Goal: Task Accomplishment & Management: Manage account settings

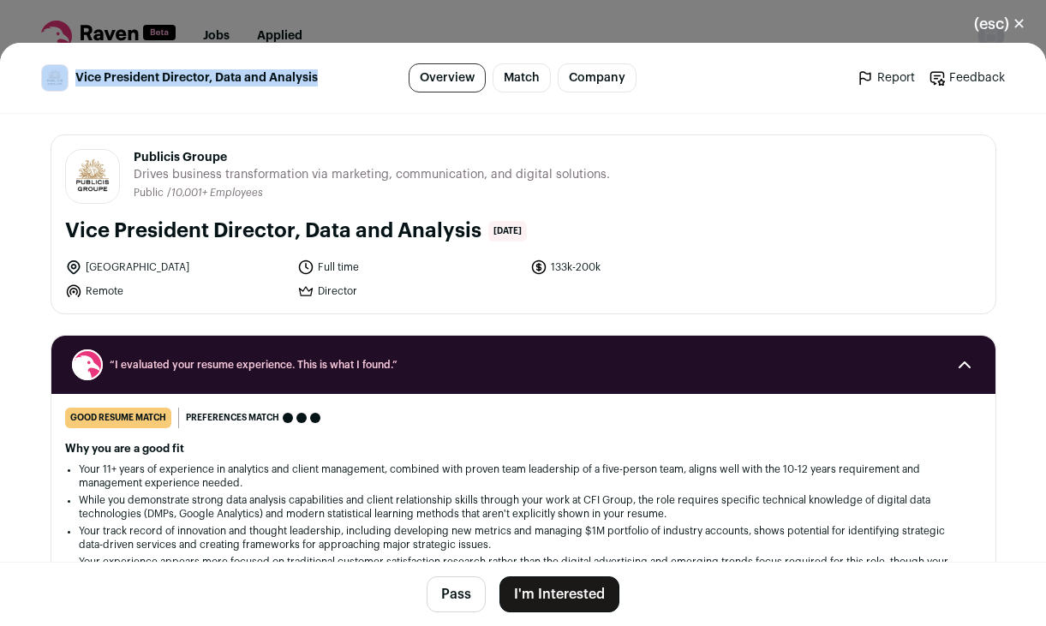
drag, startPoint x: 314, startPoint y: 79, endPoint x: 64, endPoint y: 85, distance: 250.2
click at [61, 86] on div "Vice President Director, Data and Analysis" at bounding box center [197, 77] width 312 height 27
copy div "Vice President Director, Data and Analysis"
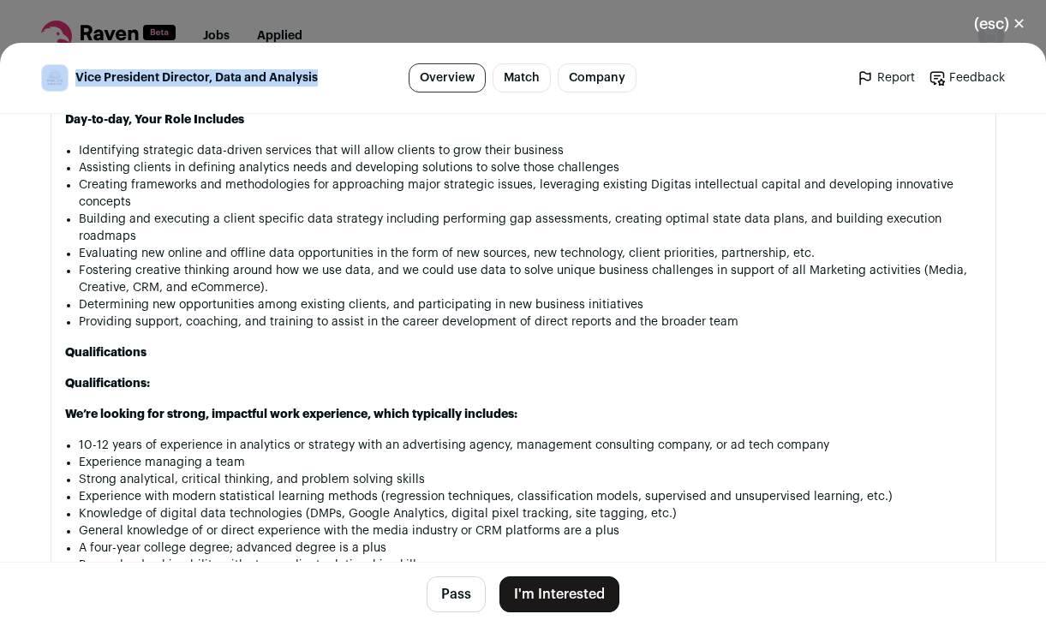
scroll to position [1285, 0]
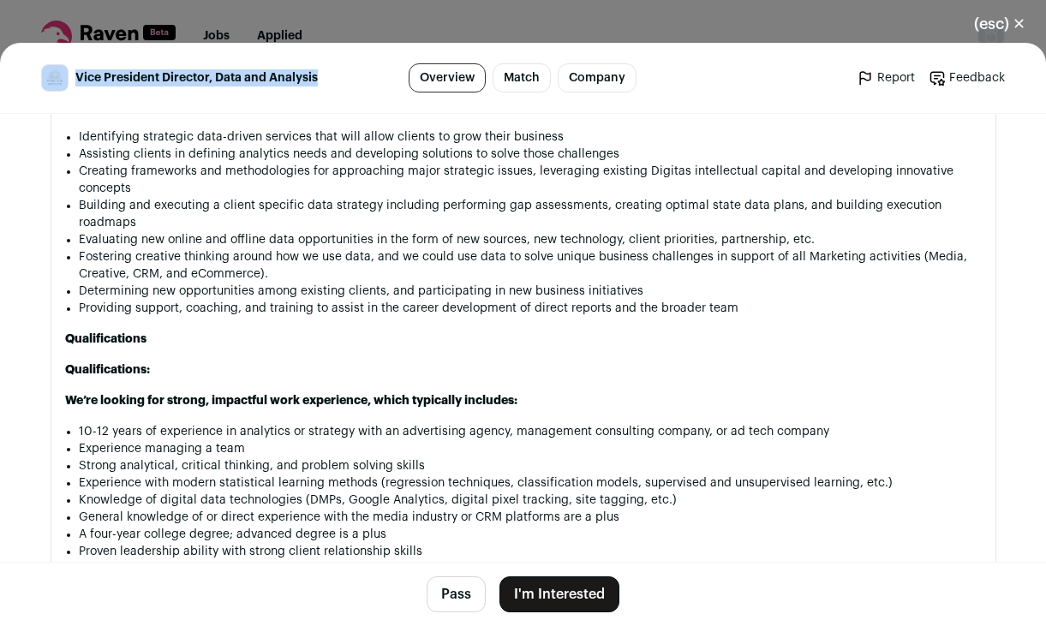
click at [563, 596] on button "I'm Interested" at bounding box center [559, 595] width 120 height 36
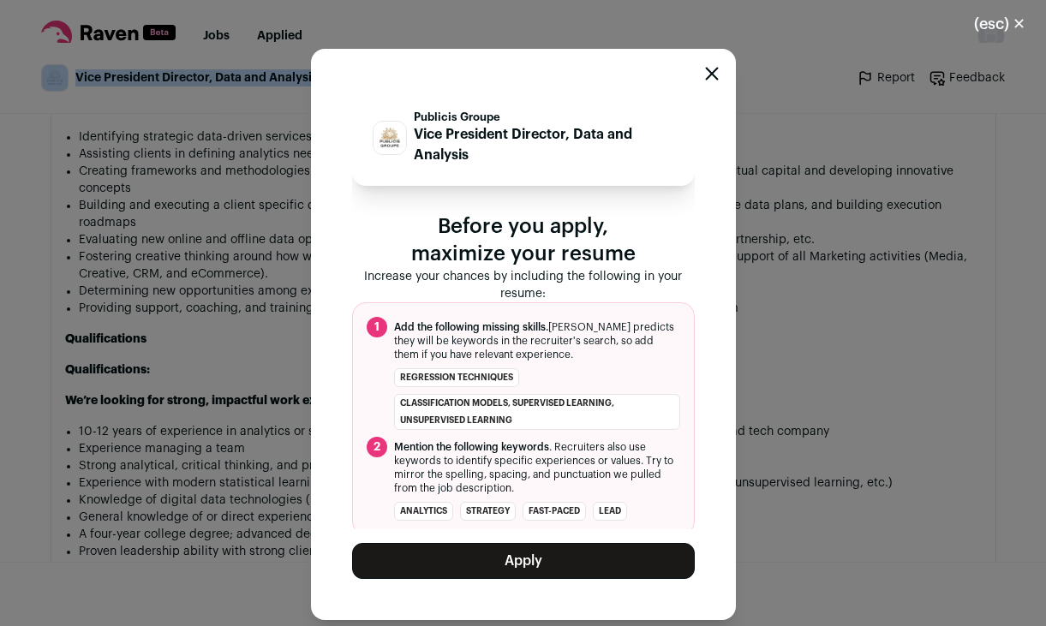
click at [518, 559] on button "Apply" at bounding box center [523, 561] width 343 height 36
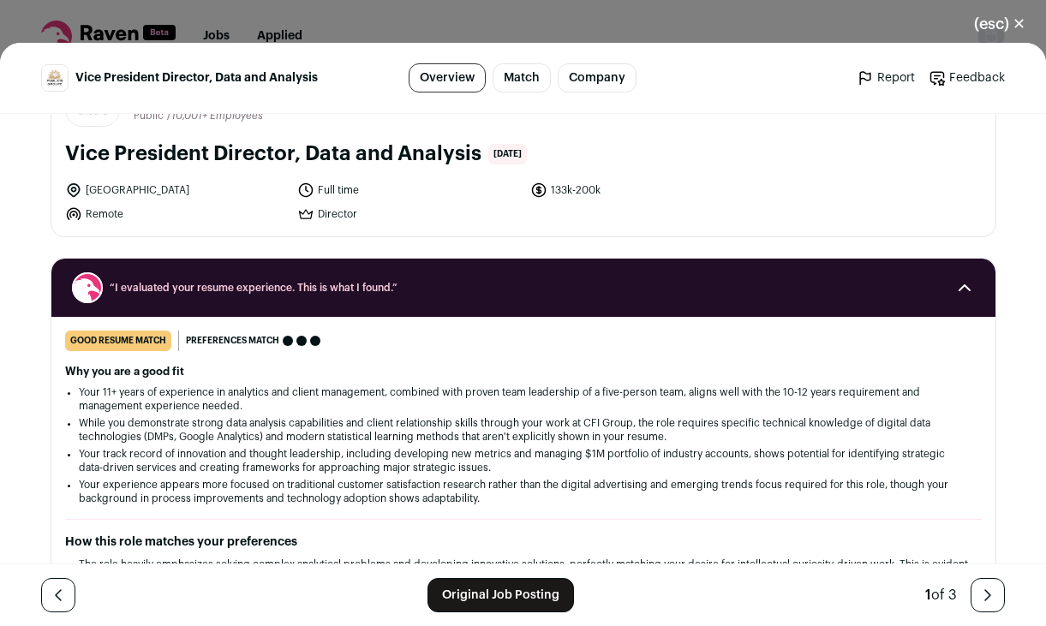
scroll to position [171, 0]
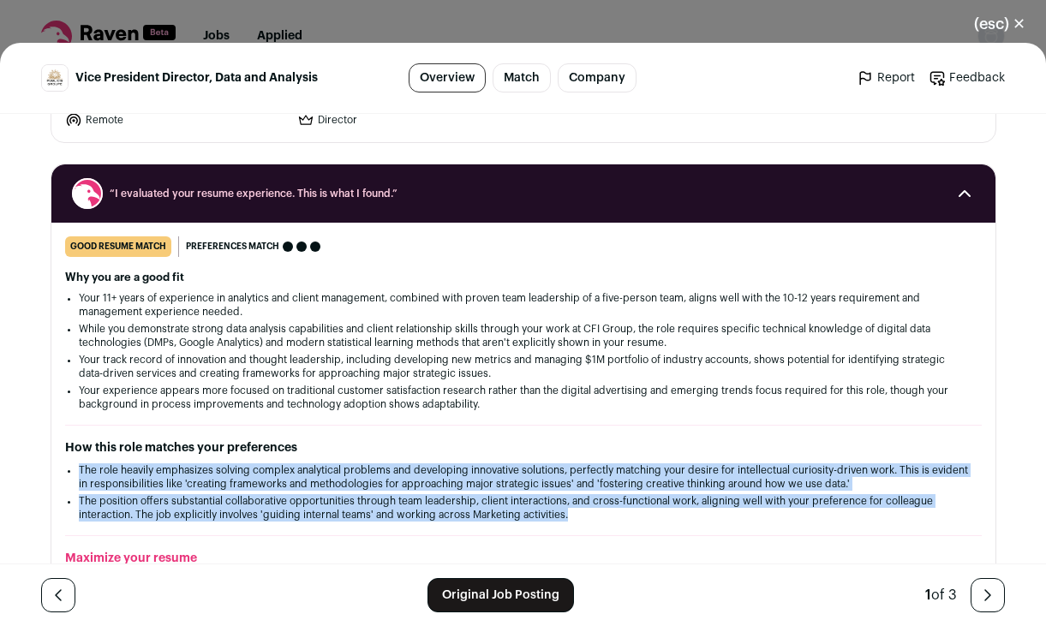
drag, startPoint x: 72, startPoint y: 469, endPoint x: 597, endPoint y: 511, distance: 526.9
click at [597, 511] on ul "The role heavily emphasizes solving complex analytical problems and developing …" at bounding box center [523, 493] width 889 height 58
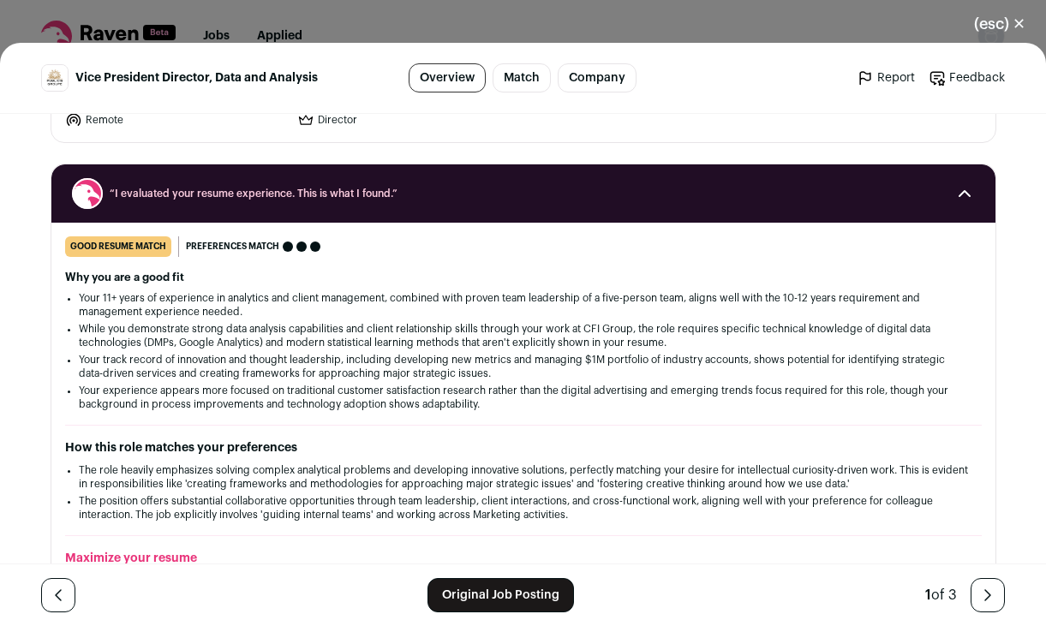
click at [495, 404] on li "Your experience appears more focused on traditional customer satisfaction resea…" at bounding box center [523, 397] width 889 height 27
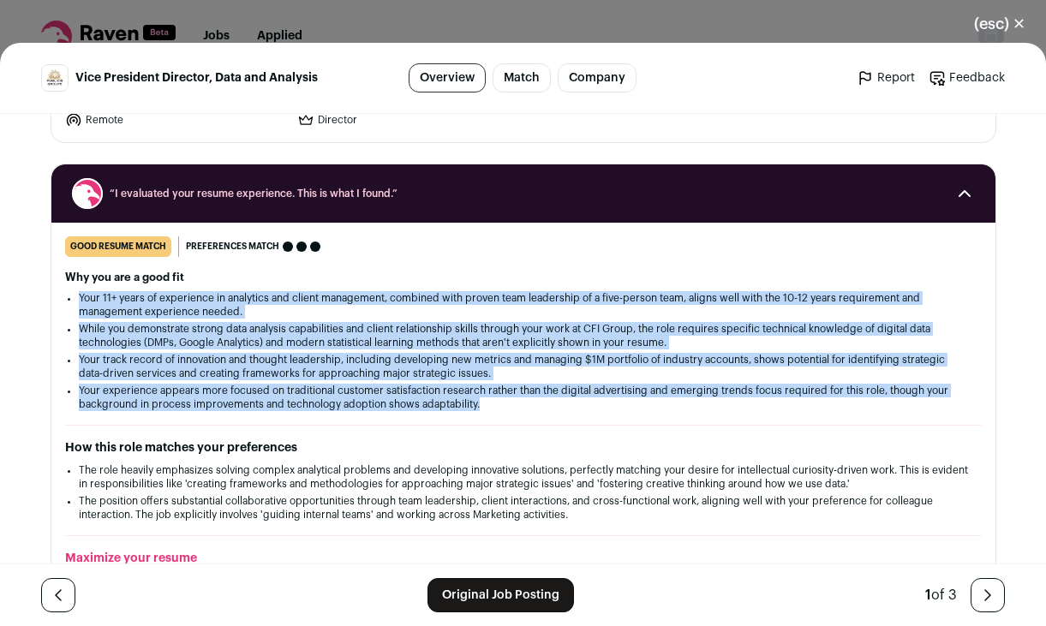
drag, startPoint x: 488, startPoint y: 404, endPoint x: 57, endPoint y: 290, distance: 446.6
click at [57, 290] on div "good resume match You meet the must-have requirements but are missing some nice…" at bounding box center [523, 488] width 944 height 504
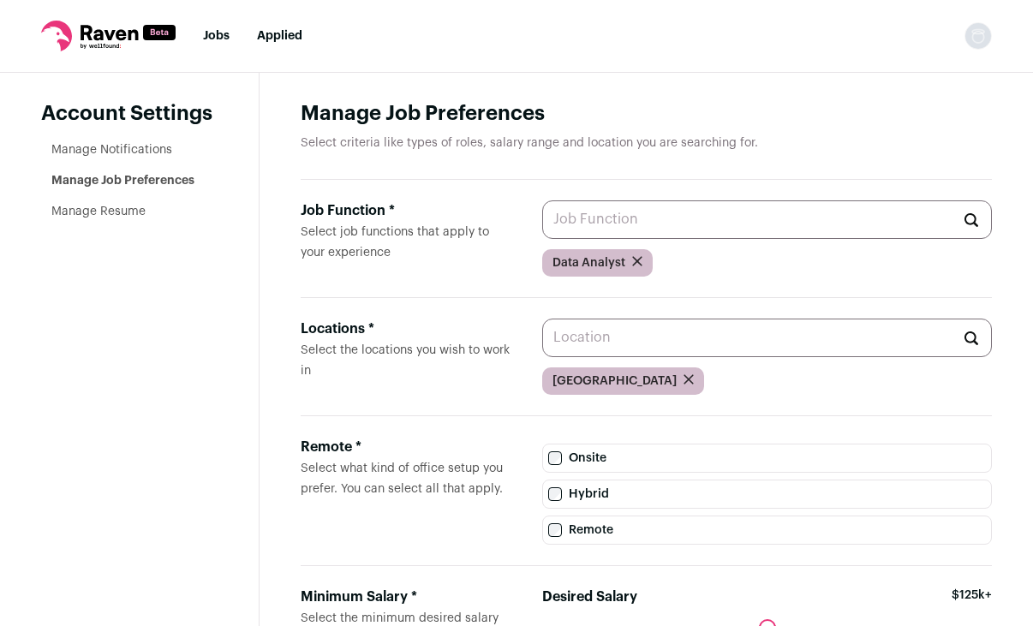
click at [641, 229] on input "Job Function * Select job functions that apply to your experience" at bounding box center [767, 219] width 450 height 39
type input "c"
type input "m"
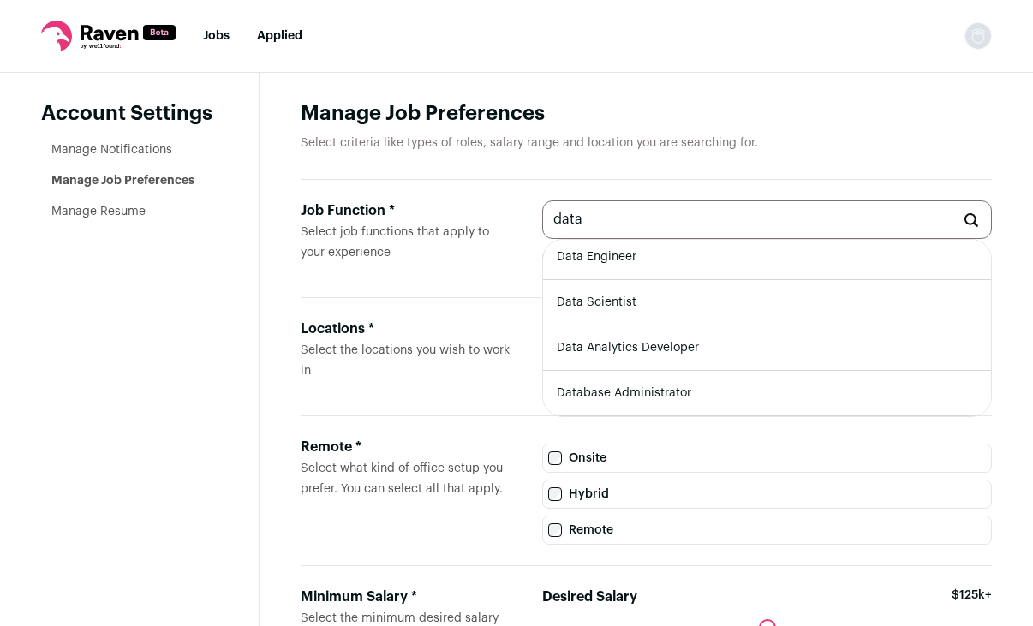
click at [459, 197] on div "Job Function * Select job functions that apply to your experience data Data Eng…" at bounding box center [646, 239] width 691 height 118
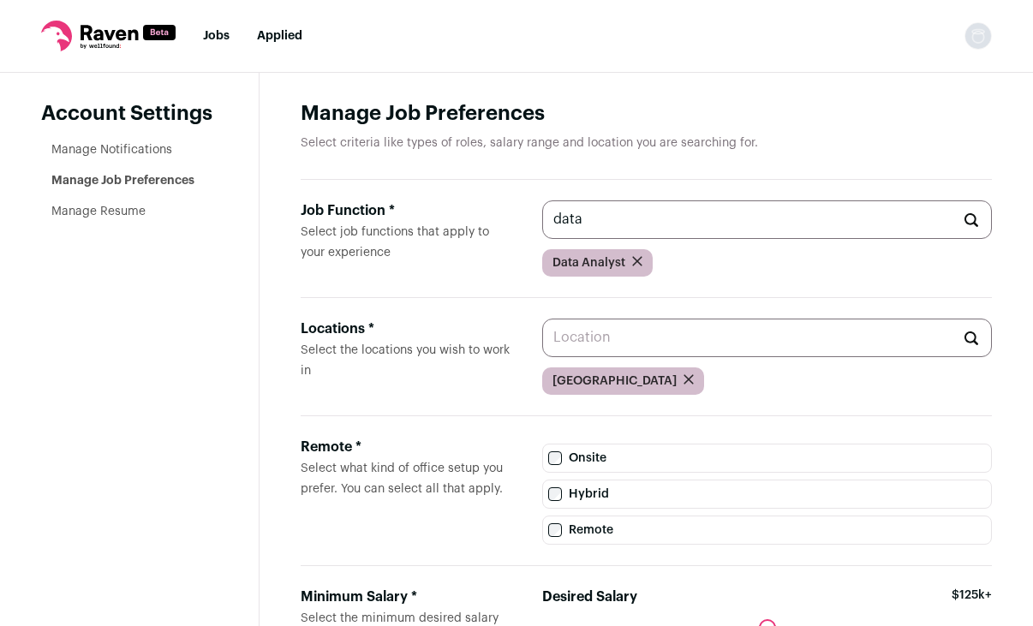
click at [972, 218] on icon at bounding box center [971, 220] width 15 height 14
drag, startPoint x: 639, startPoint y: 230, endPoint x: 445, endPoint y: 225, distance: 194.5
click at [445, 225] on div "Job Function * Select job functions that apply to your experience data Data Eng…" at bounding box center [646, 239] width 691 height 118
type input "m"
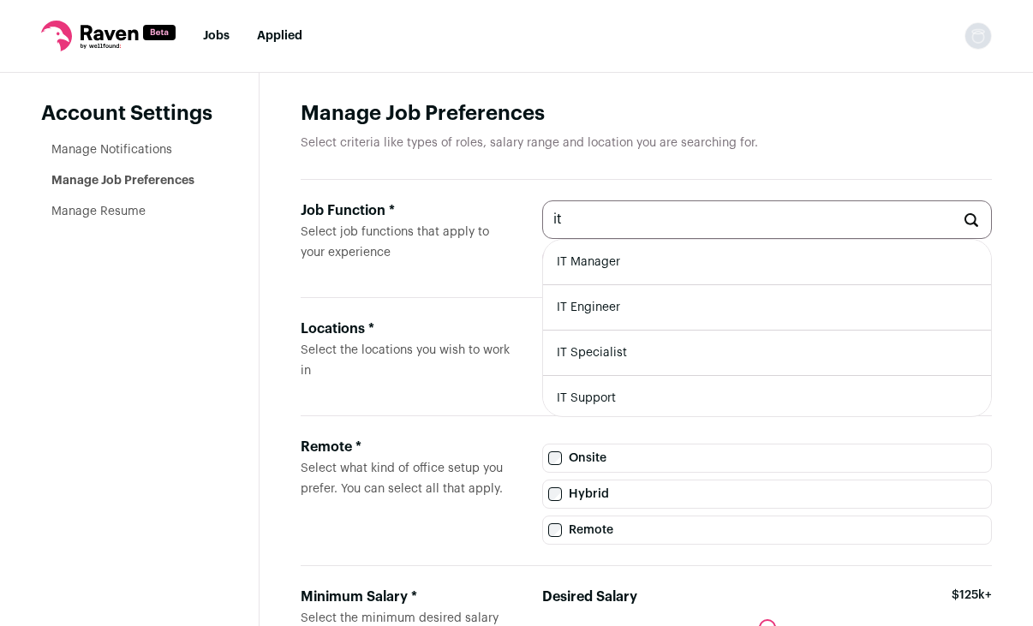
type input "i"
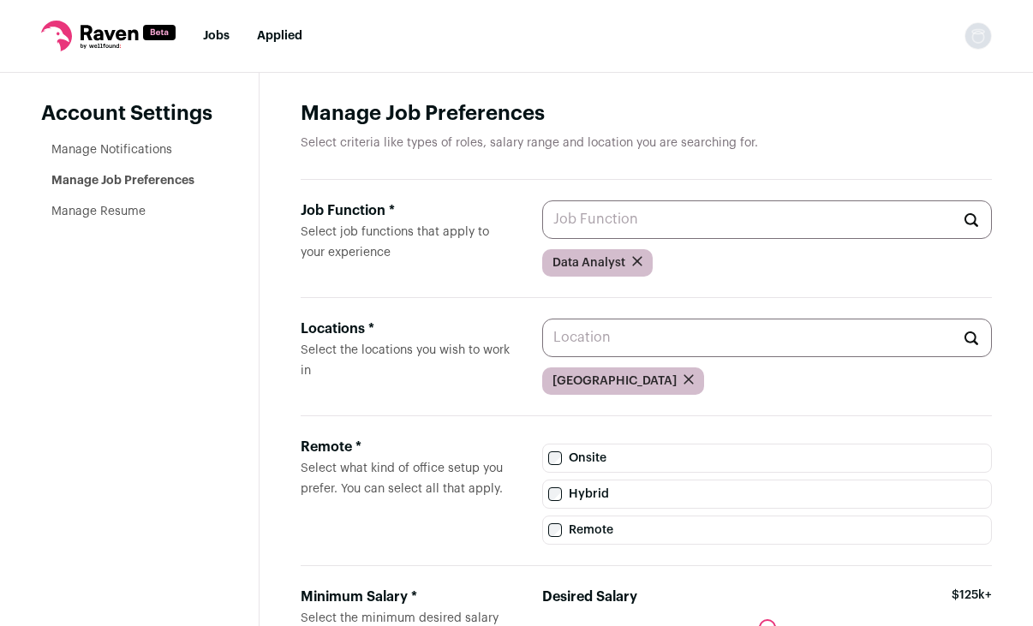
click at [211, 35] on link "Jobs" at bounding box center [216, 36] width 27 height 12
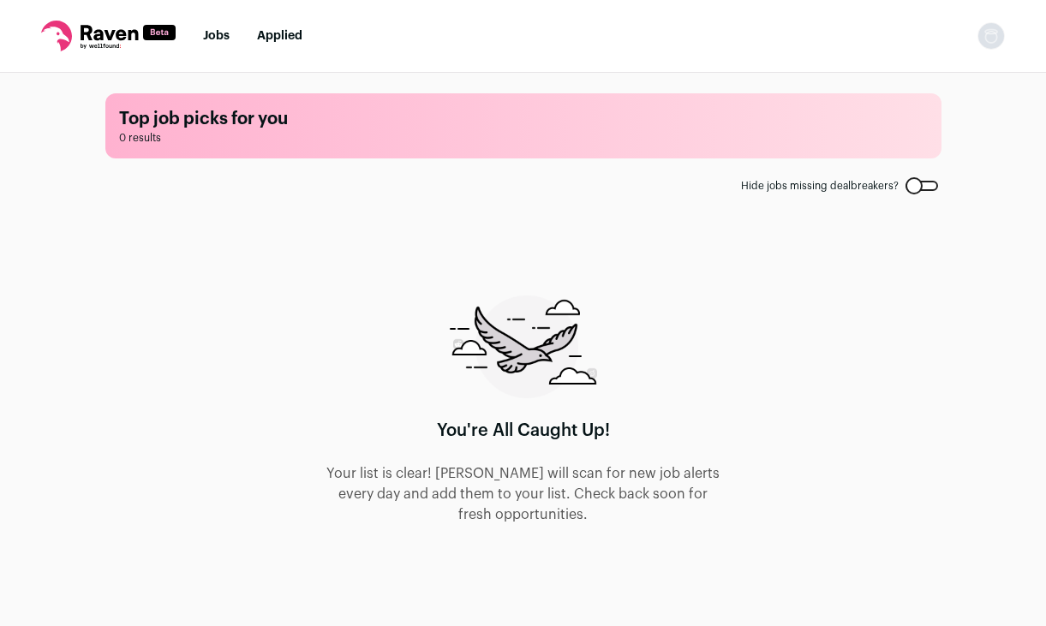
click at [218, 38] on link "Jobs" at bounding box center [216, 36] width 27 height 12
click at [269, 37] on link "Applied" at bounding box center [279, 36] width 45 height 12
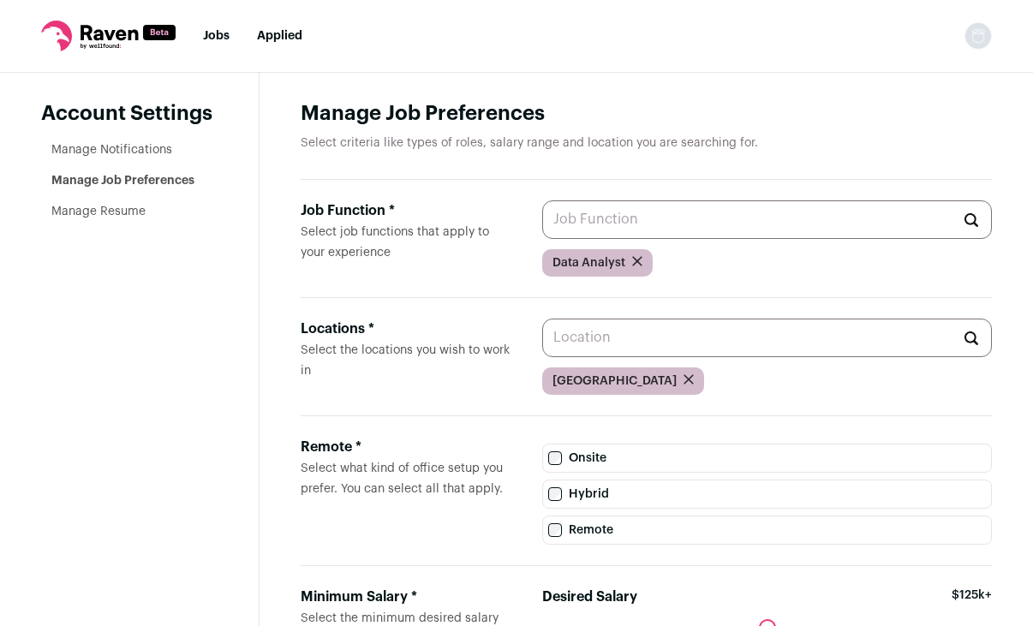
click at [107, 150] on link "Manage Notifications" at bounding box center [111, 150] width 121 height 12
